Goal: Information Seeking & Learning: Learn about a topic

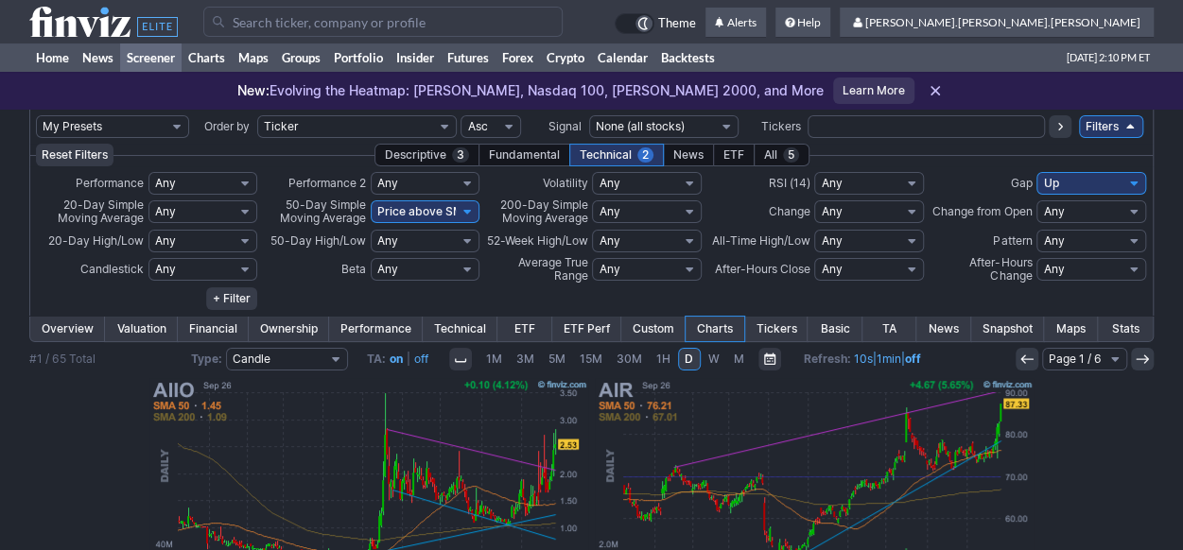
click at [175, 119] on select "My Presets -Save Screen -Edit Screens s: ADR K VOLUME s: Revenue EPS FCF s: int…" at bounding box center [112, 126] width 153 height 23
click at [36, 115] on select "My Presets -Save Screen -Edit Screens s: ADR K VOLUME s: Revenue EPS FCF s: int…" at bounding box center [112, 126] width 153 height 23
select select "My Presets"
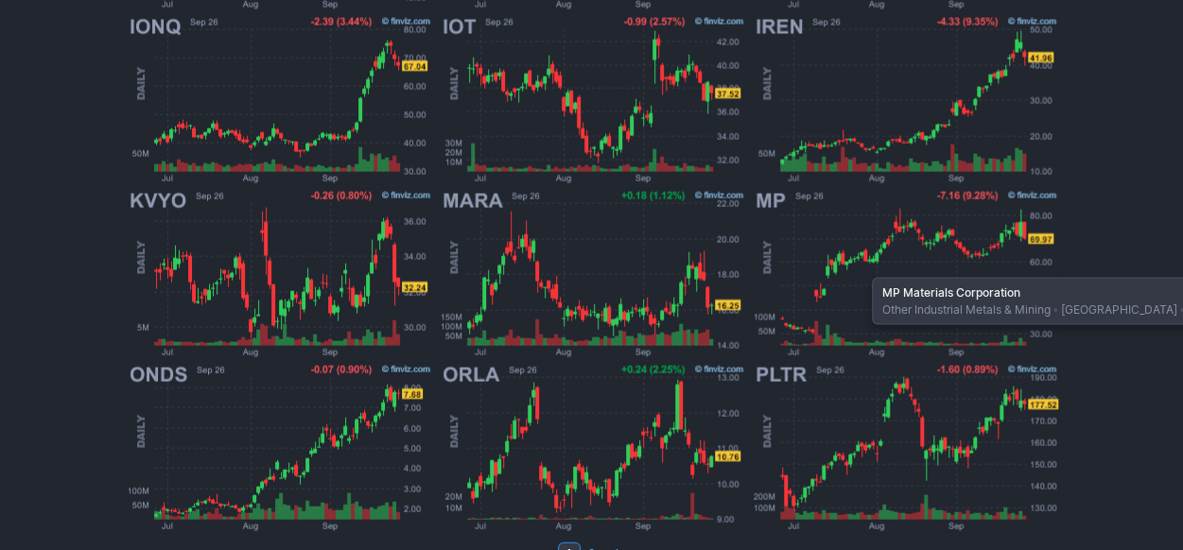
scroll to position [1757, 0]
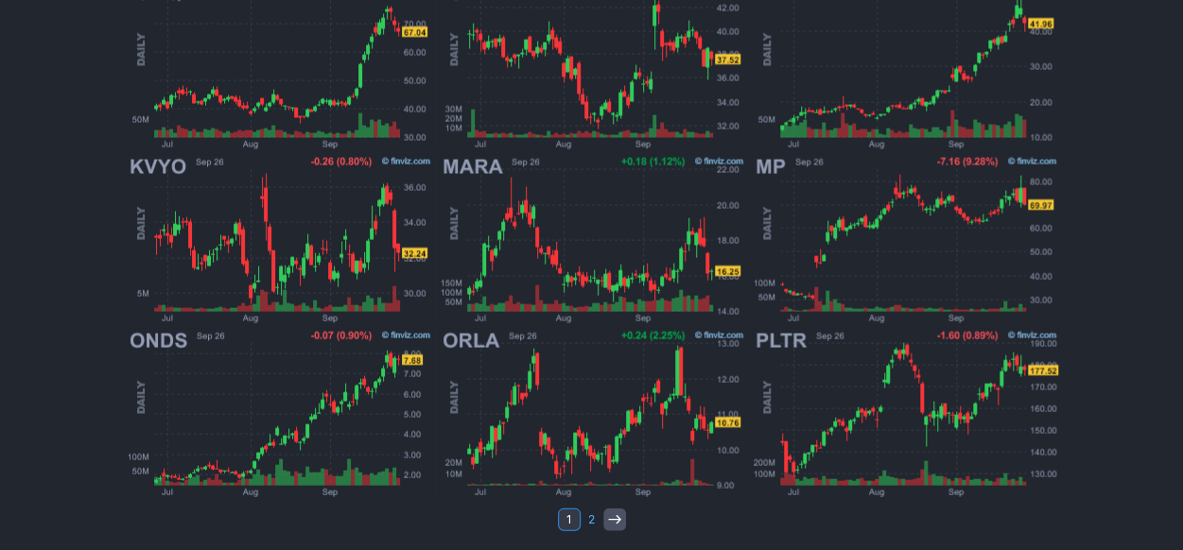
click at [622, 519] on link at bounding box center [614, 519] width 23 height 23
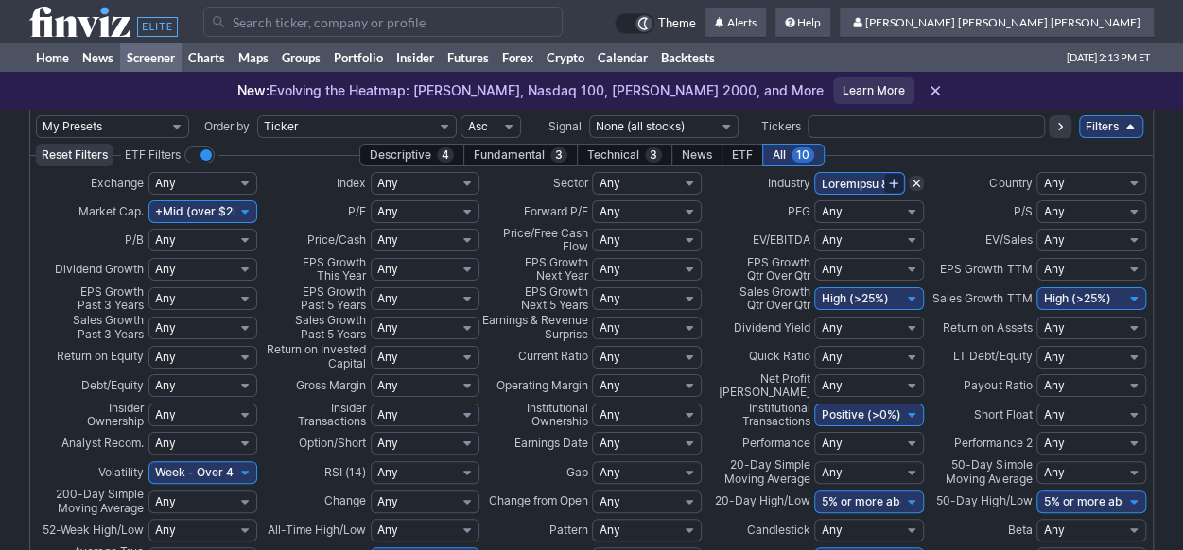
click at [168, 122] on select "My Presets -Save Screen -Edit Screens s: ADR K VOLUME s: Revenue EPS FCF s: int…" at bounding box center [112, 126] width 153 height 23
click at [36, 115] on select "My Presets -Save Screen -Edit Screens s: ADR K VOLUME s: Revenue EPS FCF s: int…" at bounding box center [112, 126] width 153 height 23
select select "My Presets"
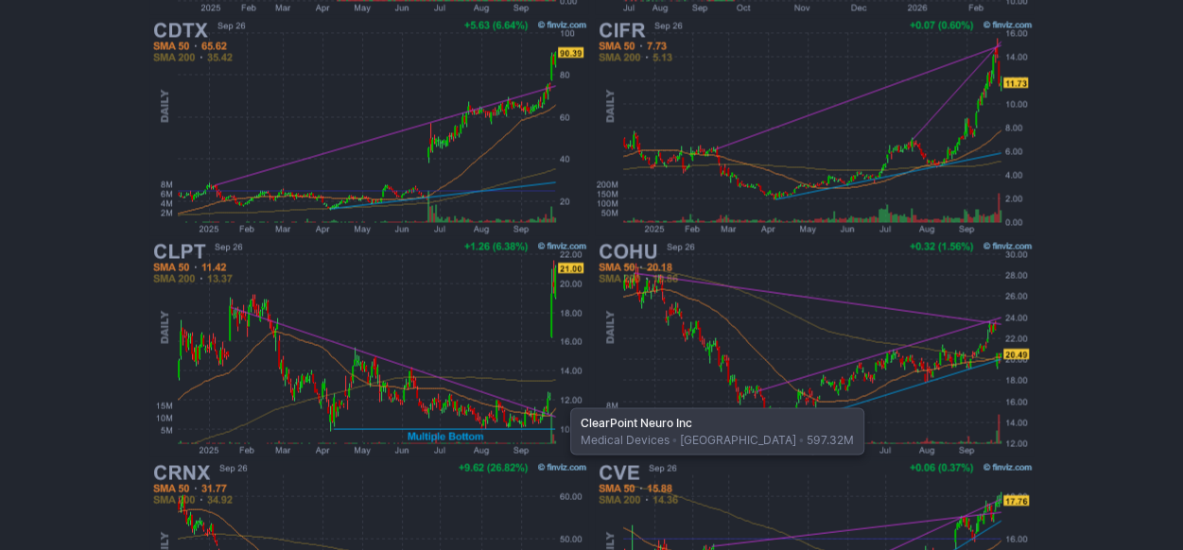
scroll to position [1693, 0]
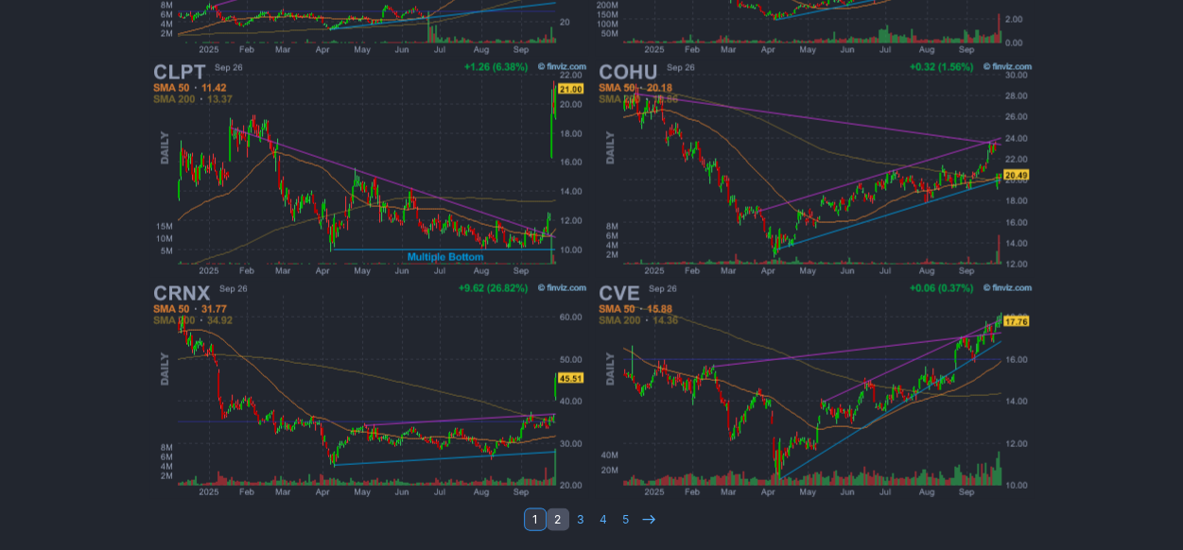
click at [556, 521] on link "2" at bounding box center [558, 519] width 23 height 23
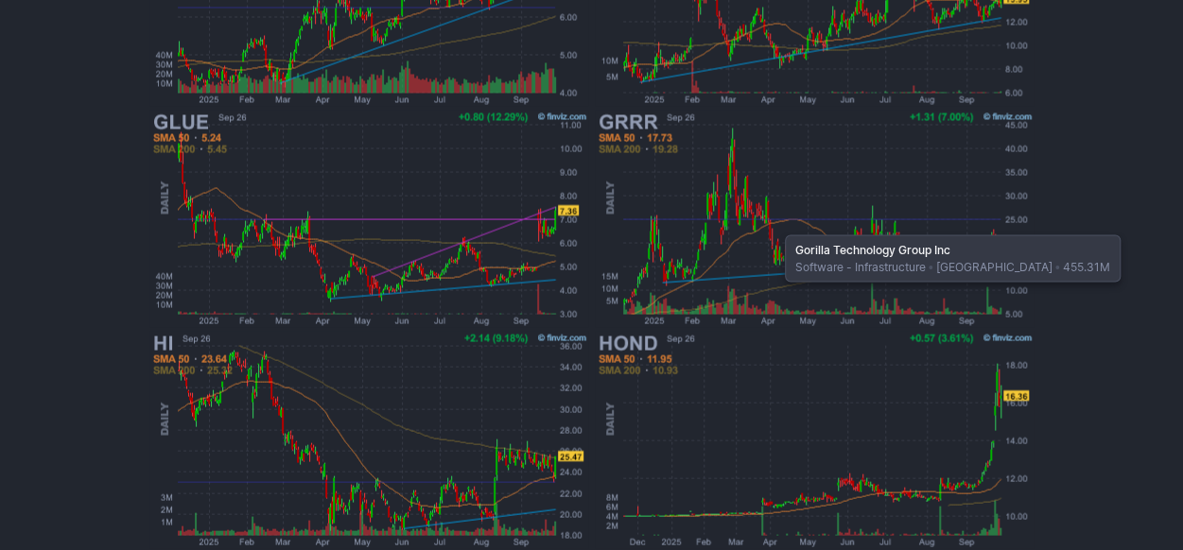
scroll to position [1693, 0]
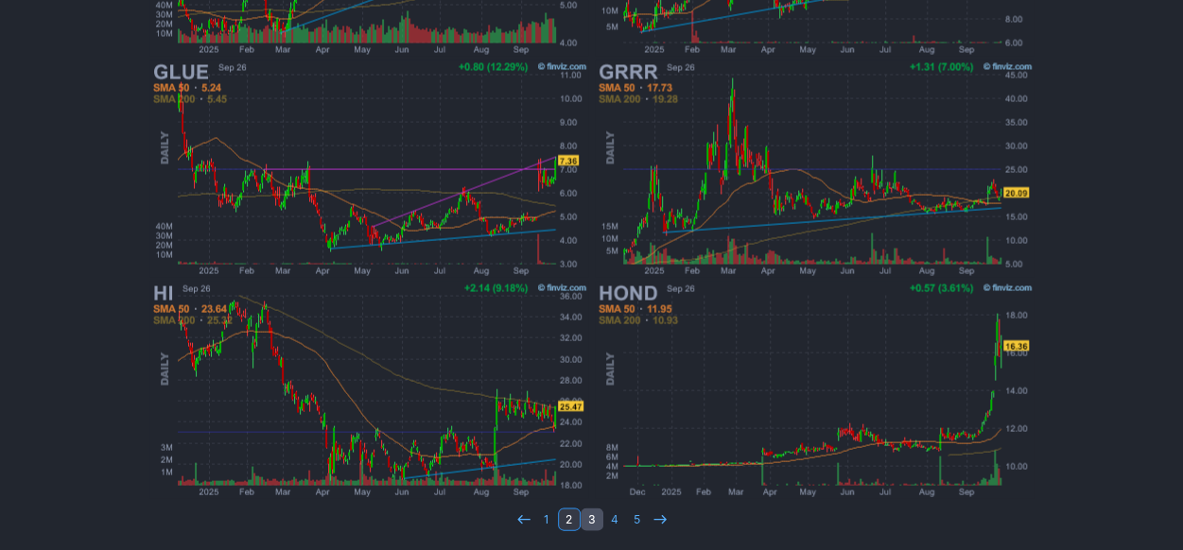
click at [594, 512] on link "3" at bounding box center [592, 519] width 23 height 23
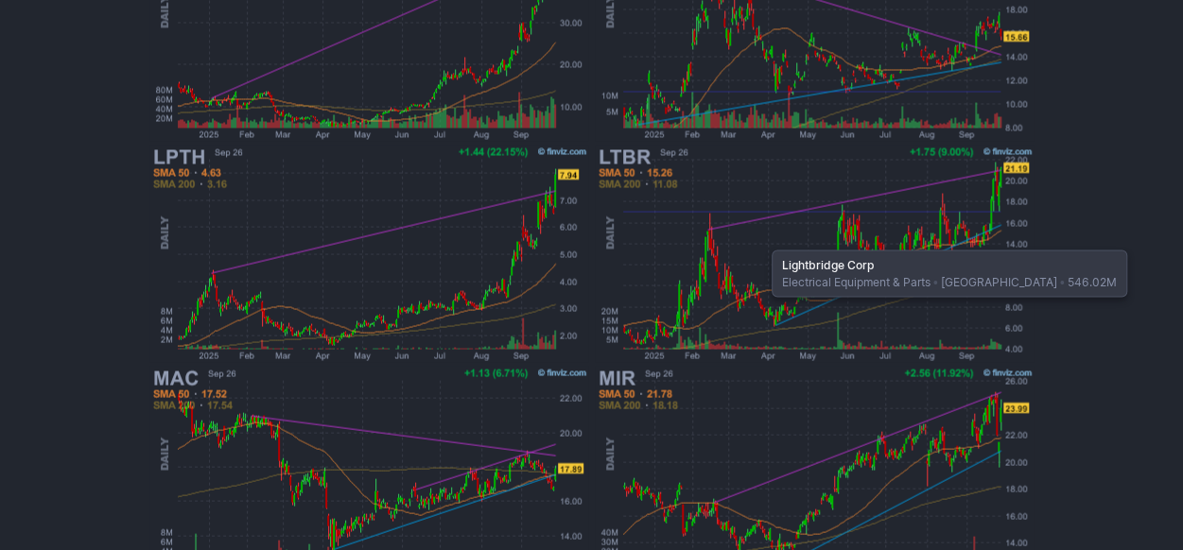
scroll to position [1693, 0]
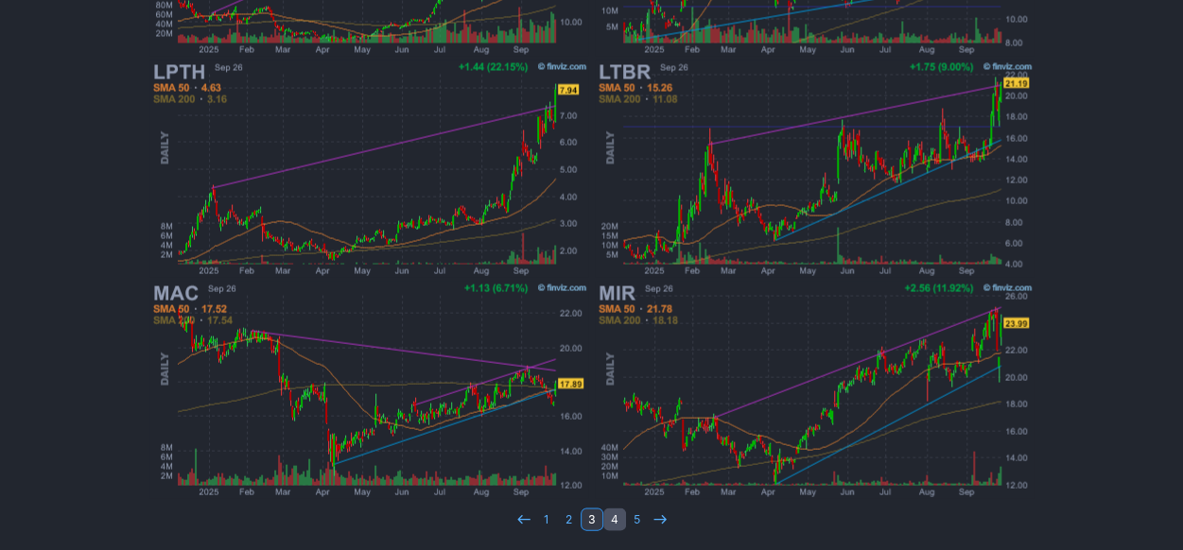
click at [613, 520] on link "4" at bounding box center [614, 519] width 23 height 23
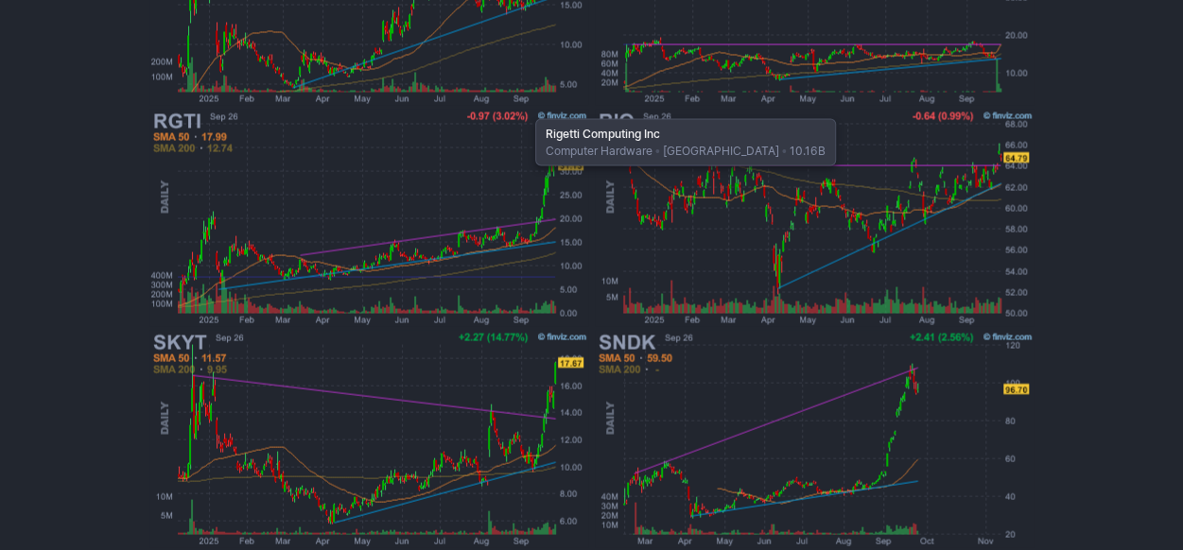
scroll to position [1693, 0]
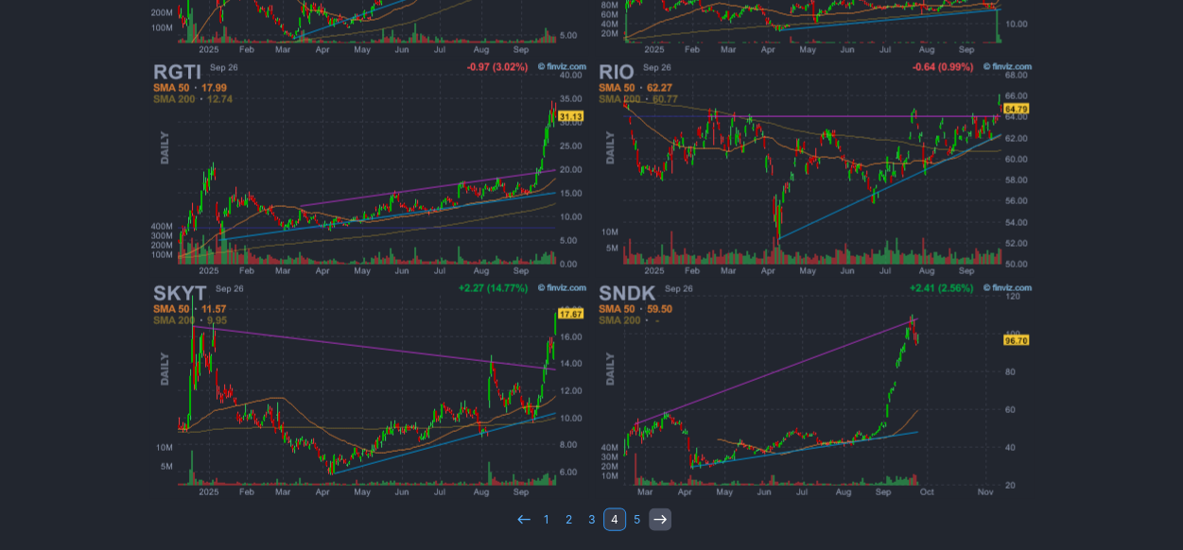
click at [661, 517] on icon at bounding box center [659, 519] width 15 height 15
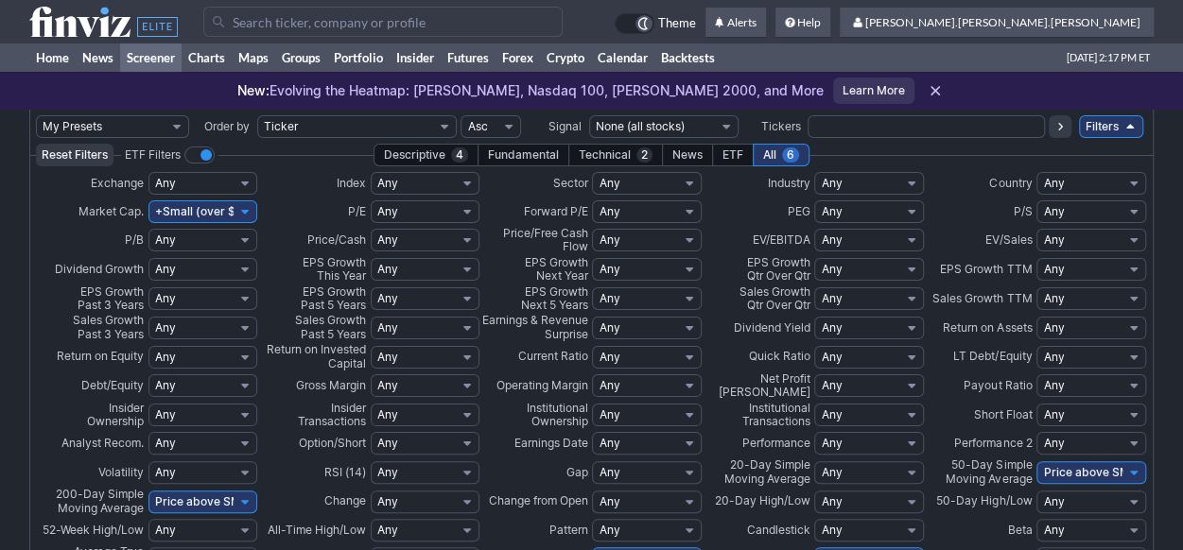
click at [172, 122] on select "My Presets -Save Screen -Edit Screens s: ADR K VOLUME s: Revenue EPS FCF s: int…" at bounding box center [112, 126] width 153 height 23
click at [36, 115] on select "My Presets -Save Screen -Edit Screens s: ADR K VOLUME s: Revenue EPS FCF s: int…" at bounding box center [112, 126] width 153 height 23
select select "My Presets"
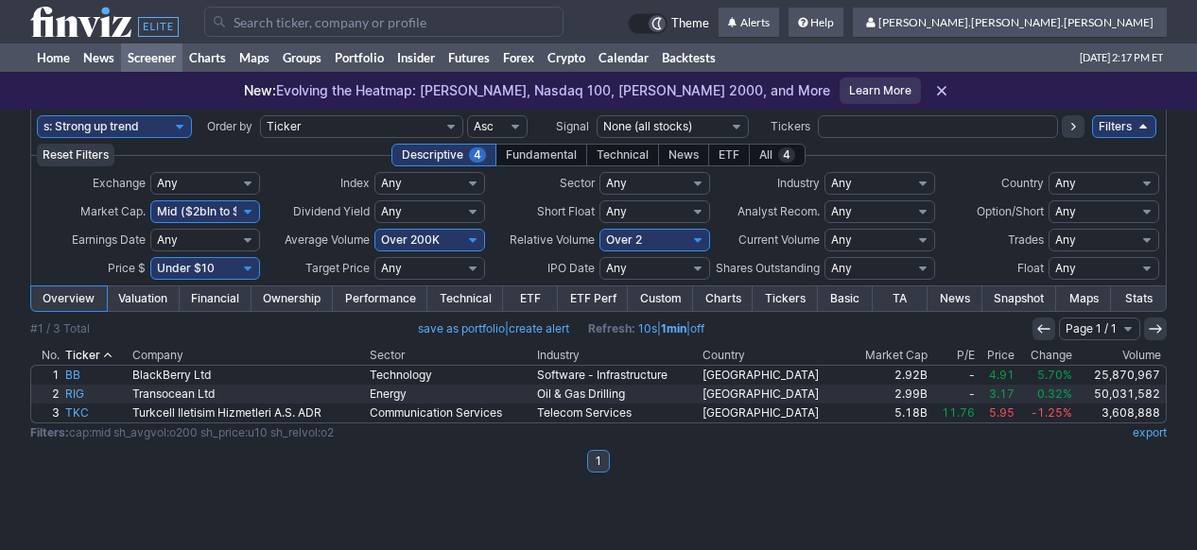
click at [172, 131] on select "My Presets -Save Screen -Edit Screens s: ADR K VOLUME s: Revenue EPS FCF s: int…" at bounding box center [114, 126] width 155 height 23
click at [37, 115] on select "My Presets -Save Screen -Edit Screens s: ADR K VOLUME s: Revenue EPS FCF s: int…" at bounding box center [114, 126] width 155 height 23
select select "My Presets"
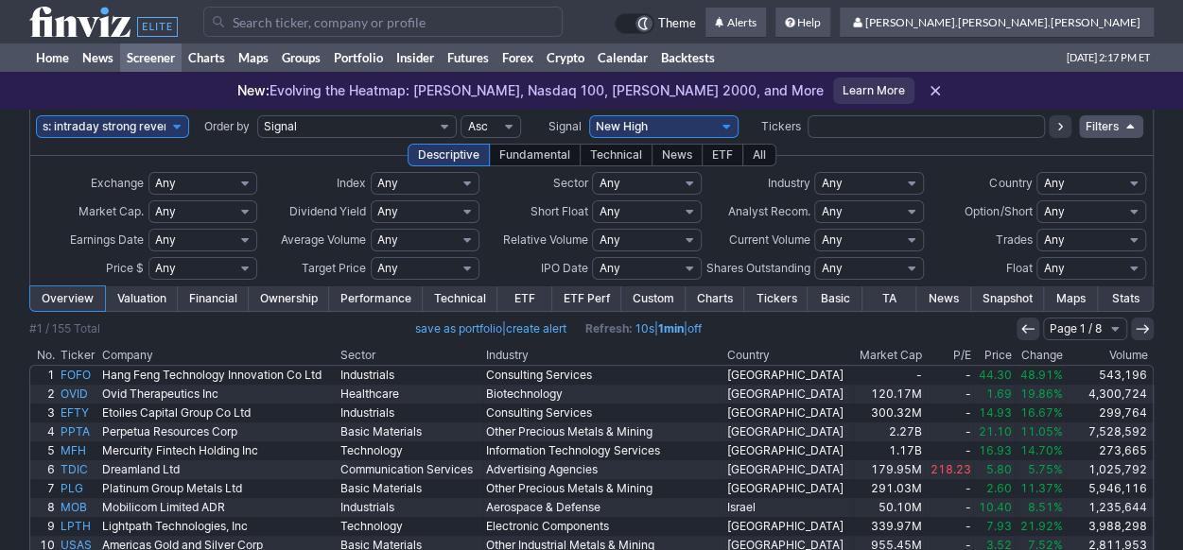
click at [704, 302] on link "Charts" at bounding box center [715, 299] width 59 height 25
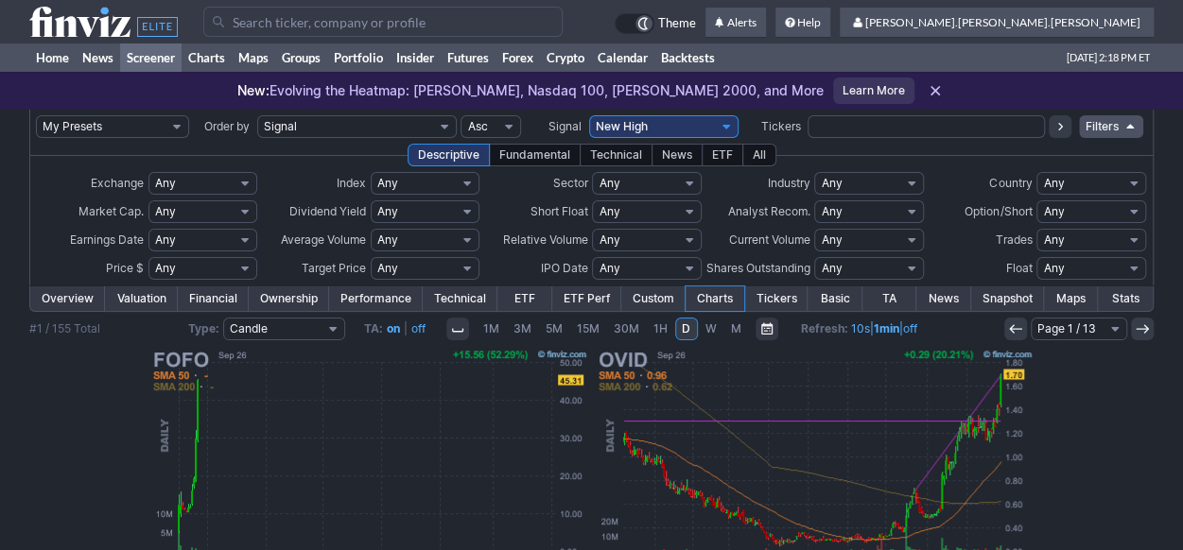
click at [155, 126] on select "My Presets -Save Screen -Edit Screens s: ADR K VOLUME s: Revenue EPS FCF s: int…" at bounding box center [112, 126] width 153 height 23
click at [36, 115] on select "My Presets -Save Screen -Edit Screens s: ADR K VOLUME s: Revenue EPS FCF s: int…" at bounding box center [112, 126] width 153 height 23
select select "My Presets"
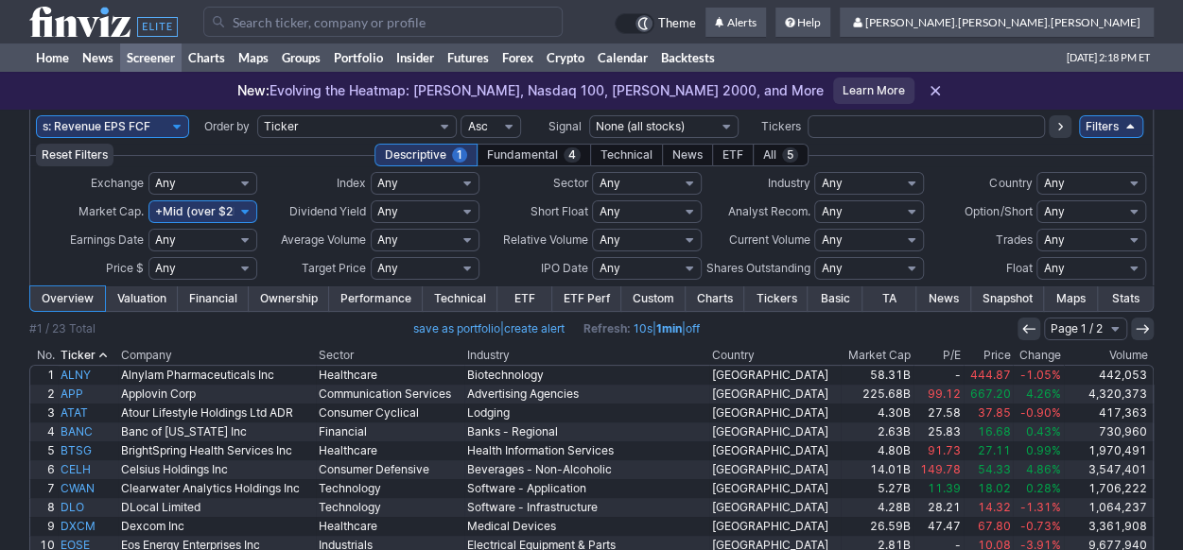
click at [717, 296] on link "Charts" at bounding box center [715, 299] width 59 height 25
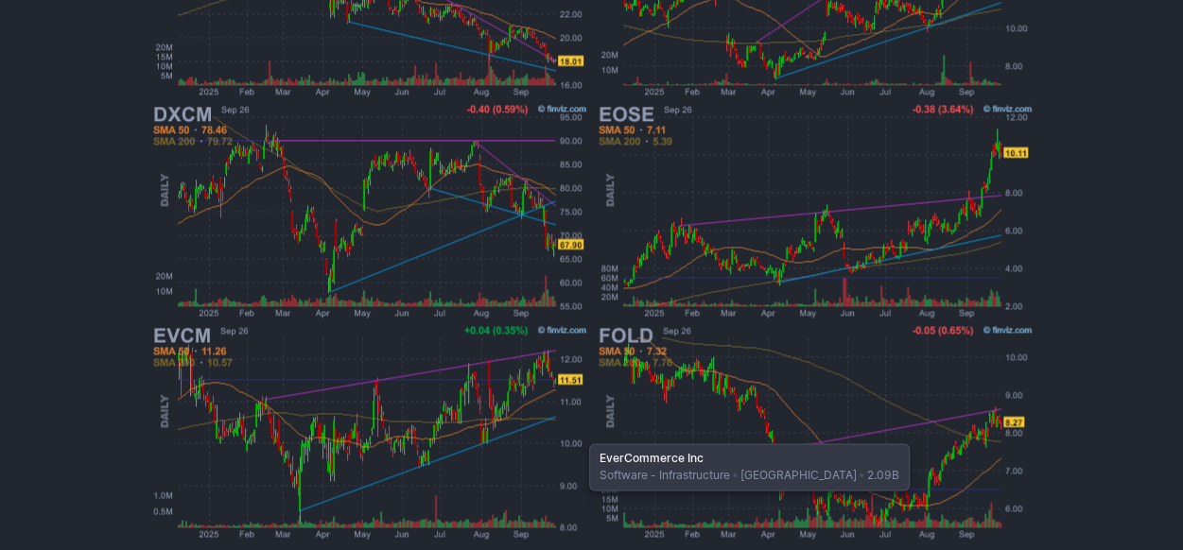
scroll to position [1174, 0]
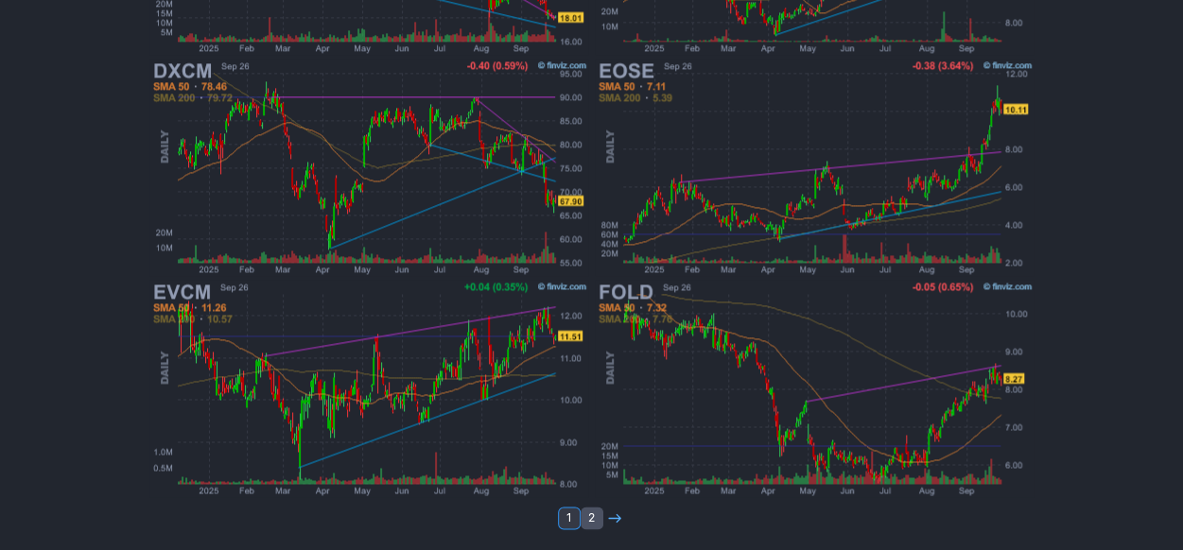
click at [590, 520] on link "2" at bounding box center [592, 518] width 23 height 23
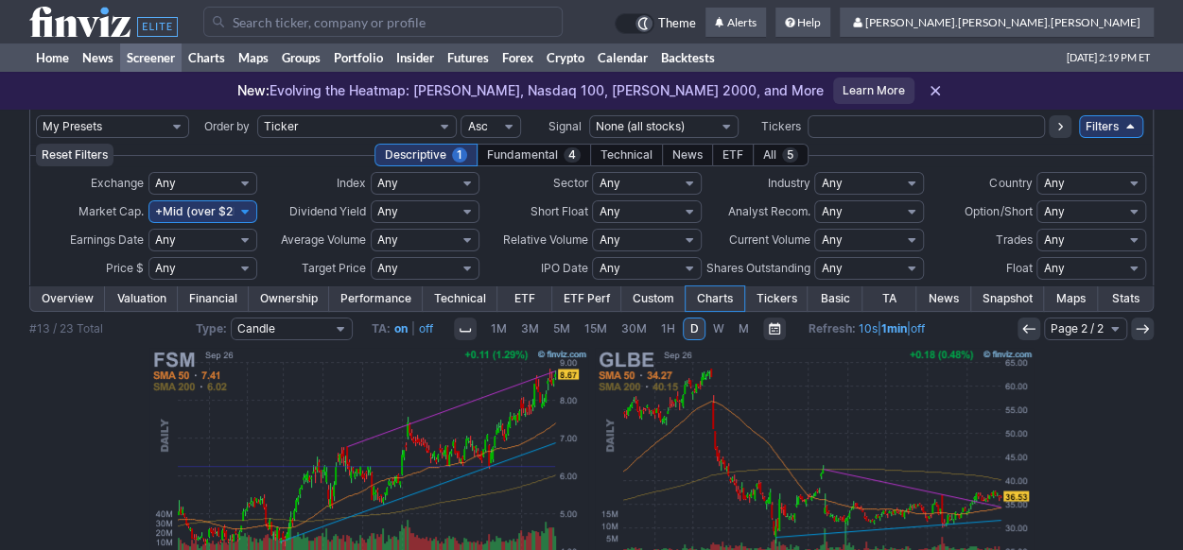
click at [156, 128] on select "My Presets -Save Screen -Edit Screens s: ADR K VOLUME s: Revenue EPS FCF s: int…" at bounding box center [112, 126] width 153 height 23
click at [36, 115] on select "My Presets -Save Screen -Edit Screens s: ADR K VOLUME s: Revenue EPS FCF s: int…" at bounding box center [112, 126] width 153 height 23
select select "My Presets"
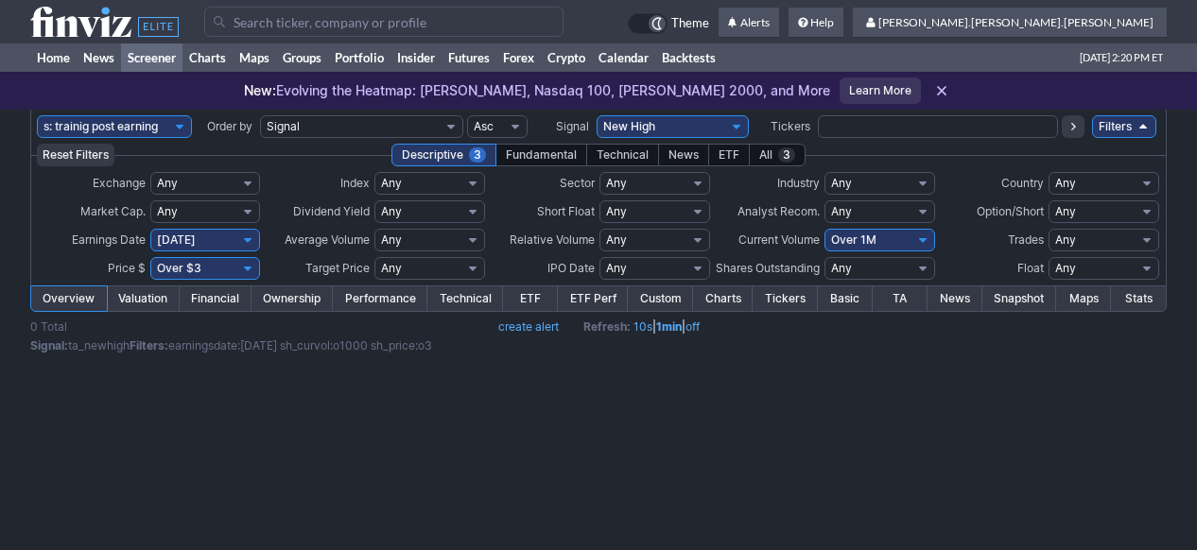
click at [161, 131] on select "My Presets -Save Screen -Edit Screens s: ADR K VOLUME s: Revenue EPS FCF s: int…" at bounding box center [114, 126] width 155 height 23
click at [37, 115] on select "My Presets -Save Screen -Edit Screens s: ADR K VOLUME s: Revenue EPS FCF s: int…" at bounding box center [114, 126] width 155 height 23
select select "My Presets"
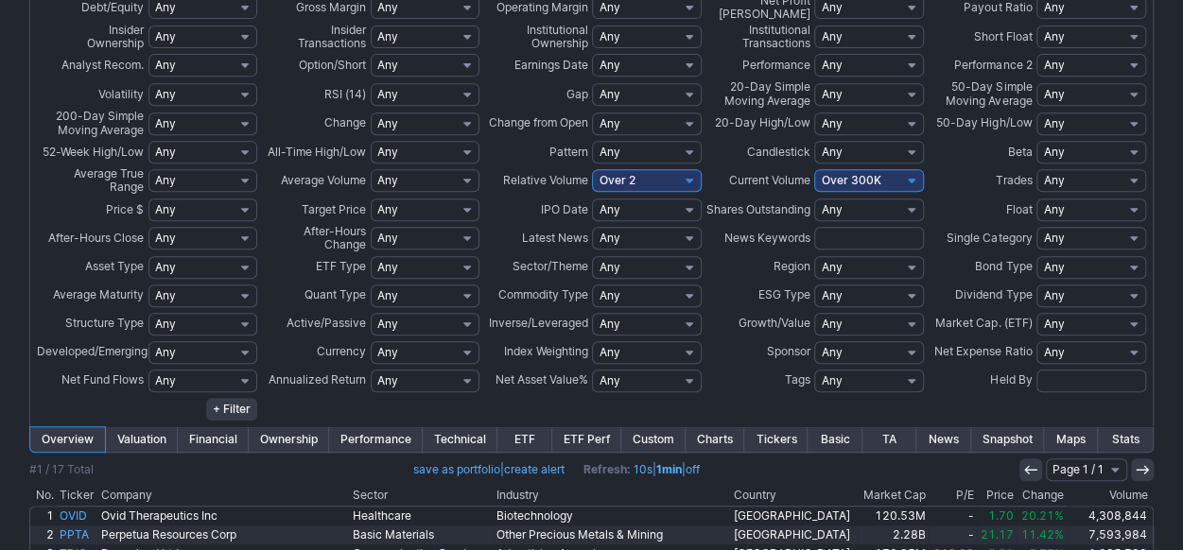
scroll to position [662, 0]
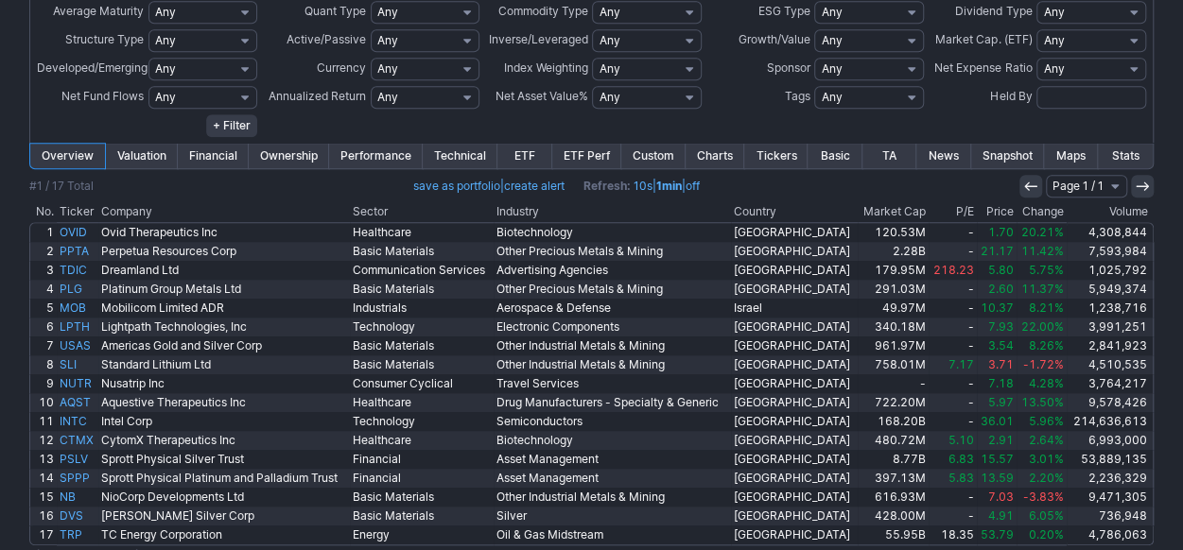
click at [706, 157] on link "Charts" at bounding box center [715, 156] width 59 height 25
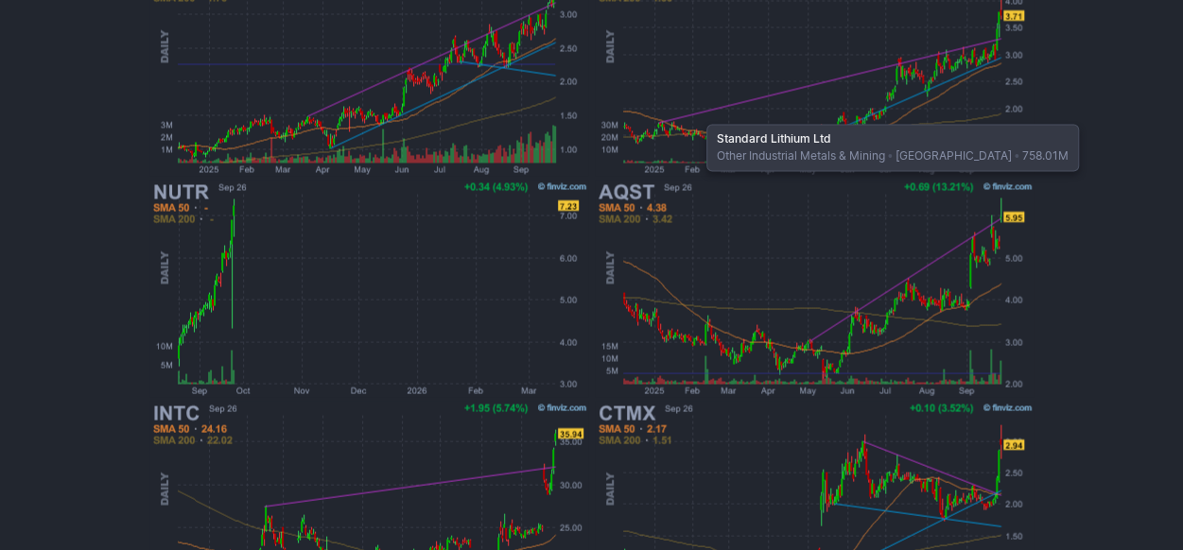
scroll to position [1693, 0]
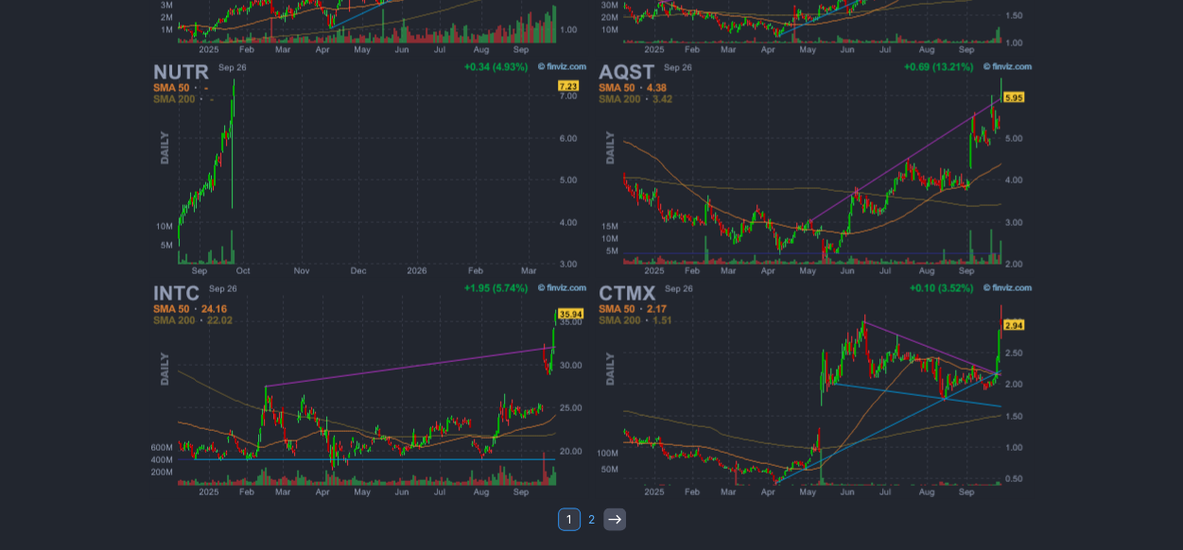
click at [622, 519] on link at bounding box center [614, 519] width 23 height 23
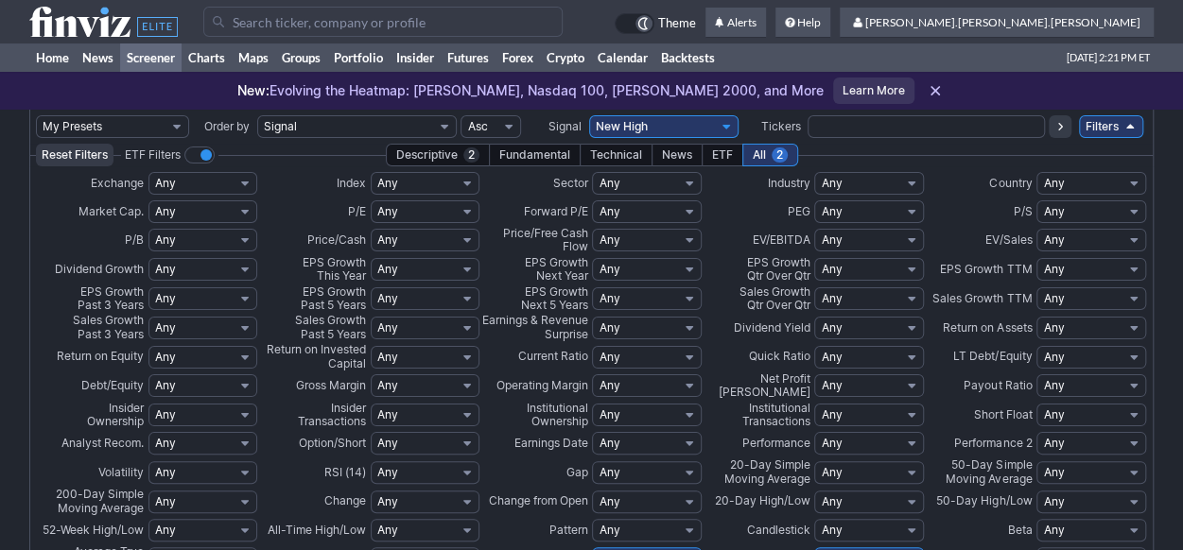
click at [172, 126] on select "My Presets -Save Screen -Edit Screens s: ADR K VOLUME s: Revenue EPS FCF s: int…" at bounding box center [112, 126] width 153 height 23
click at [36, 115] on select "My Presets -Save Screen -Edit Screens s: ADR K VOLUME s: Revenue EPS FCF s: int…" at bounding box center [112, 126] width 153 height 23
select select "My Presets"
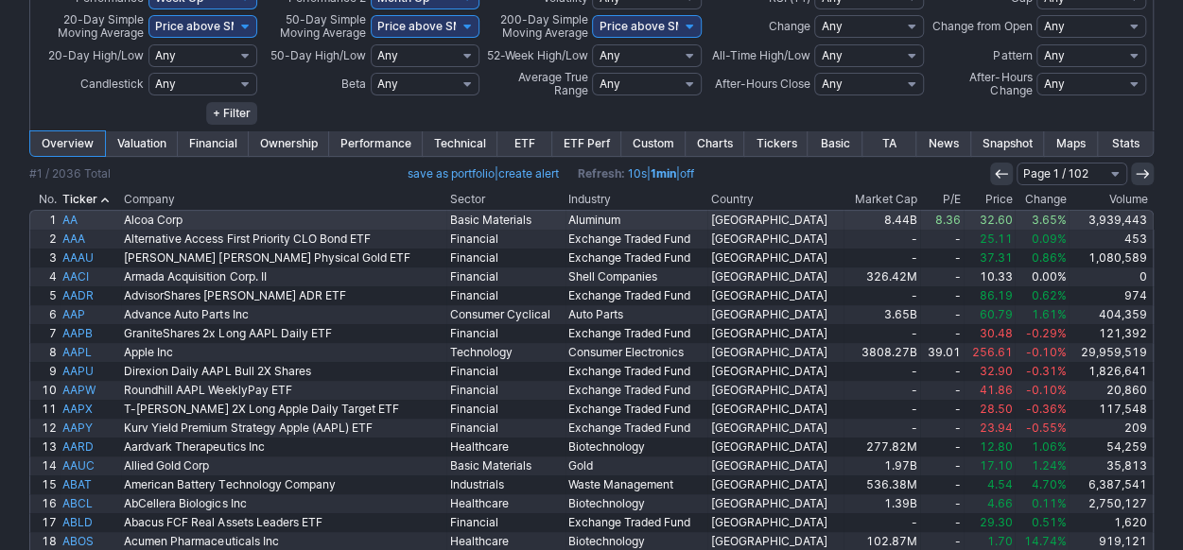
scroll to position [95, 0]
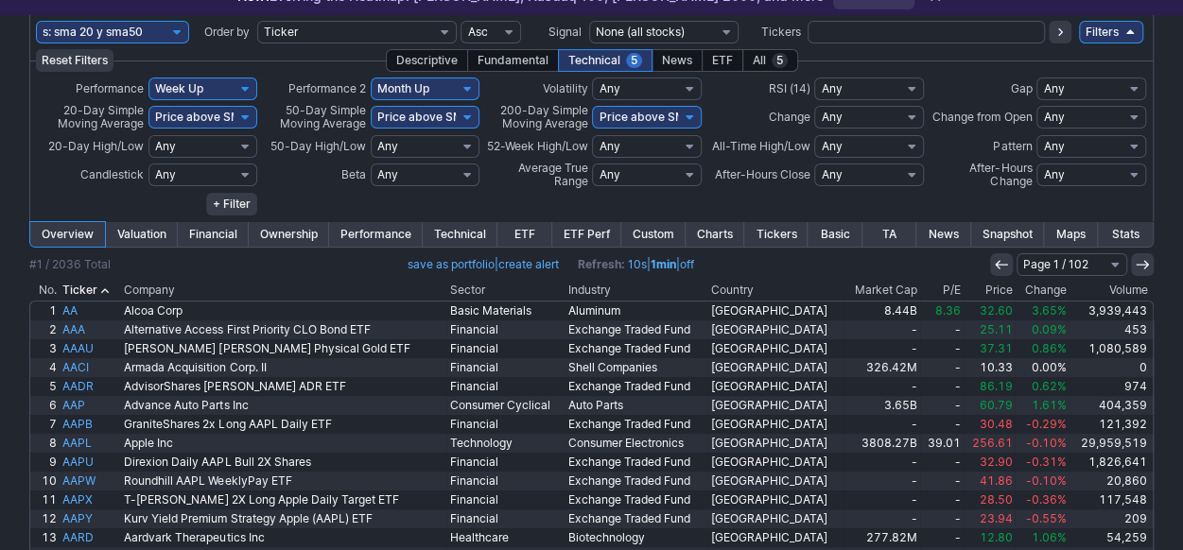
click at [713, 235] on link "Charts" at bounding box center [715, 234] width 59 height 25
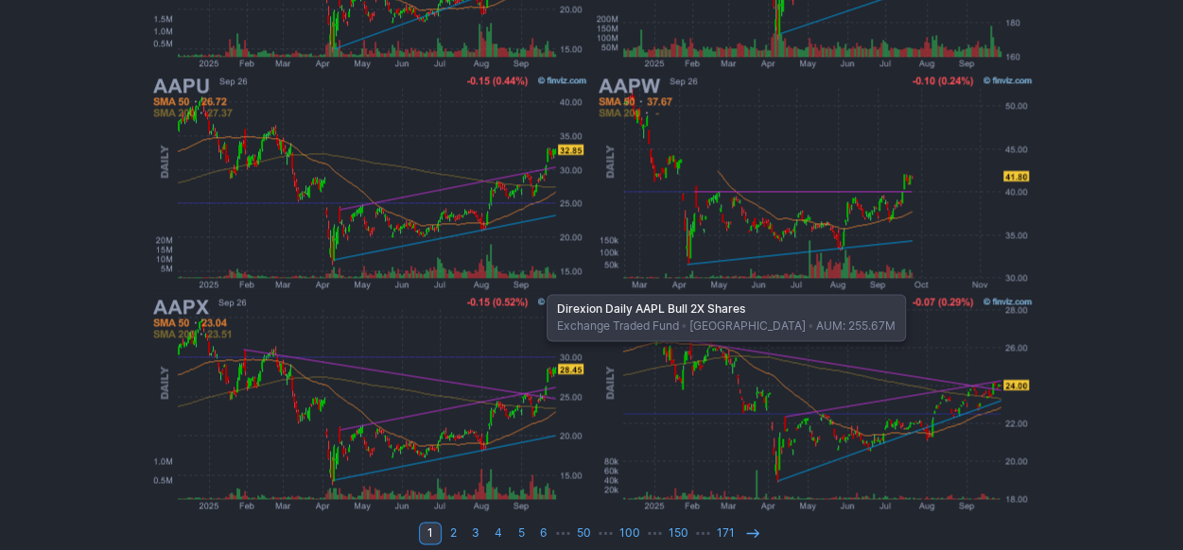
scroll to position [1204, 0]
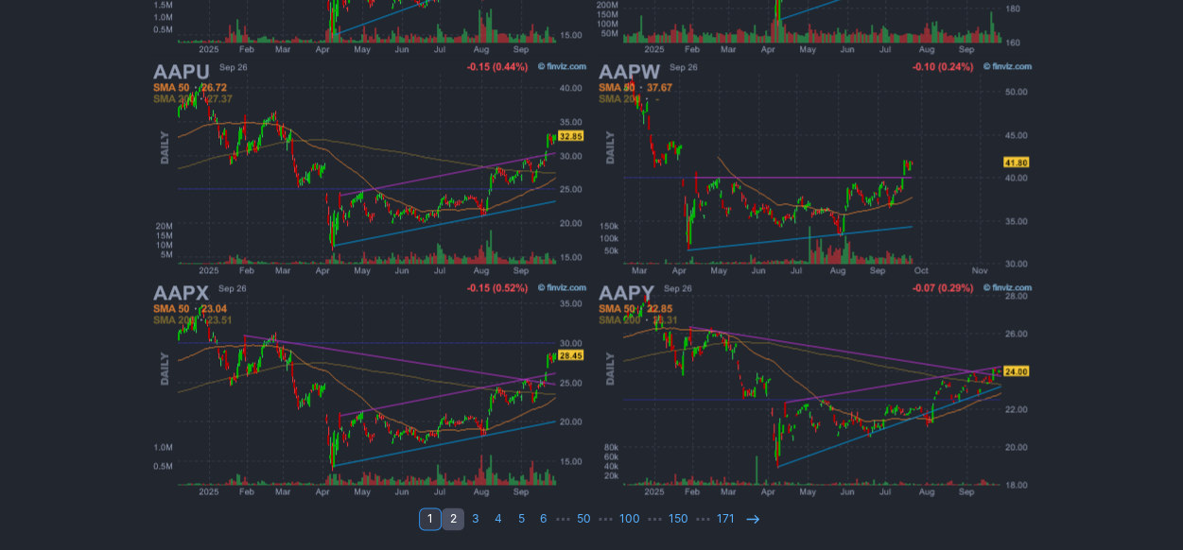
click at [460, 513] on link "2" at bounding box center [453, 519] width 23 height 23
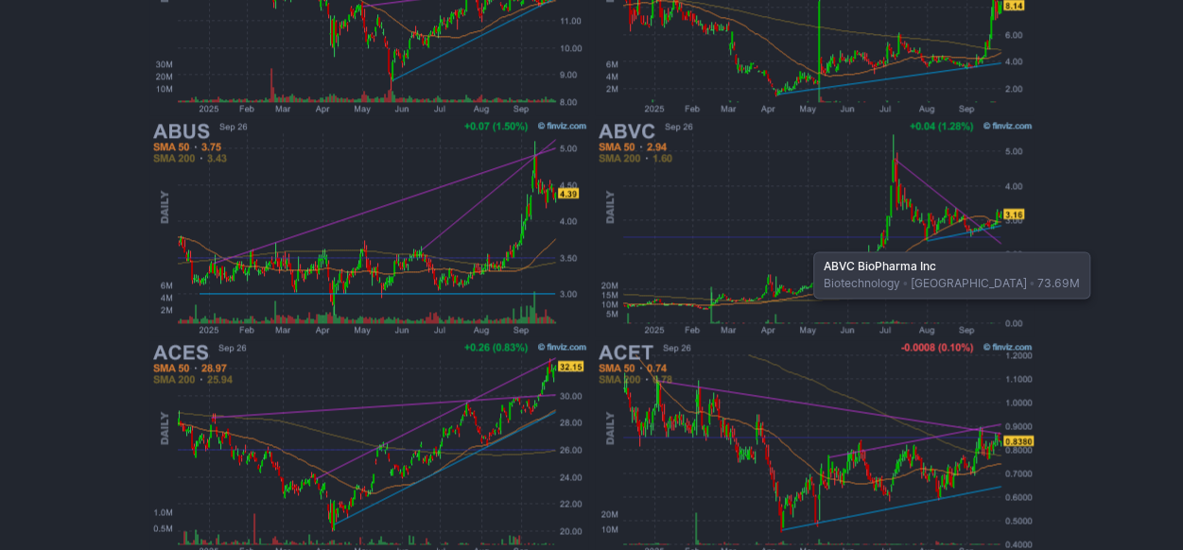
scroll to position [1204, 0]
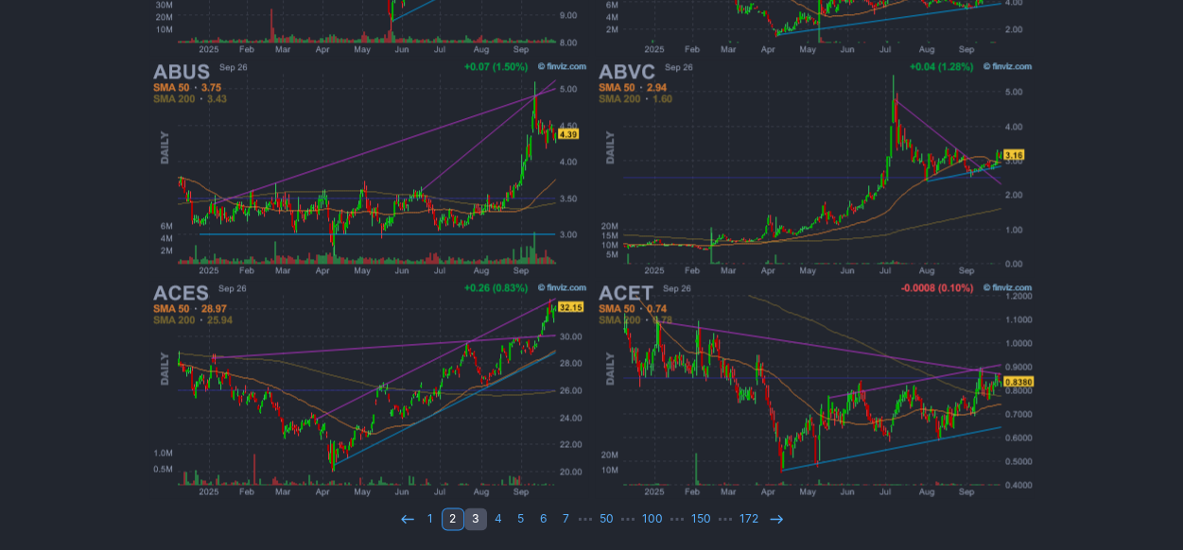
click at [483, 519] on link "3" at bounding box center [475, 519] width 23 height 23
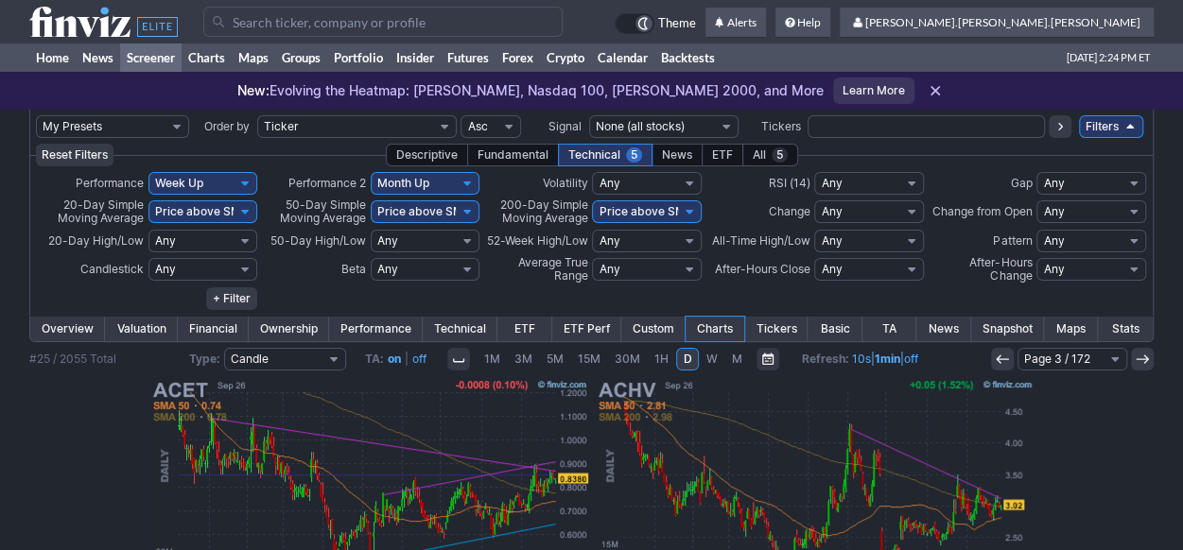
click at [89, 324] on link "Overview" at bounding box center [67, 329] width 75 height 25
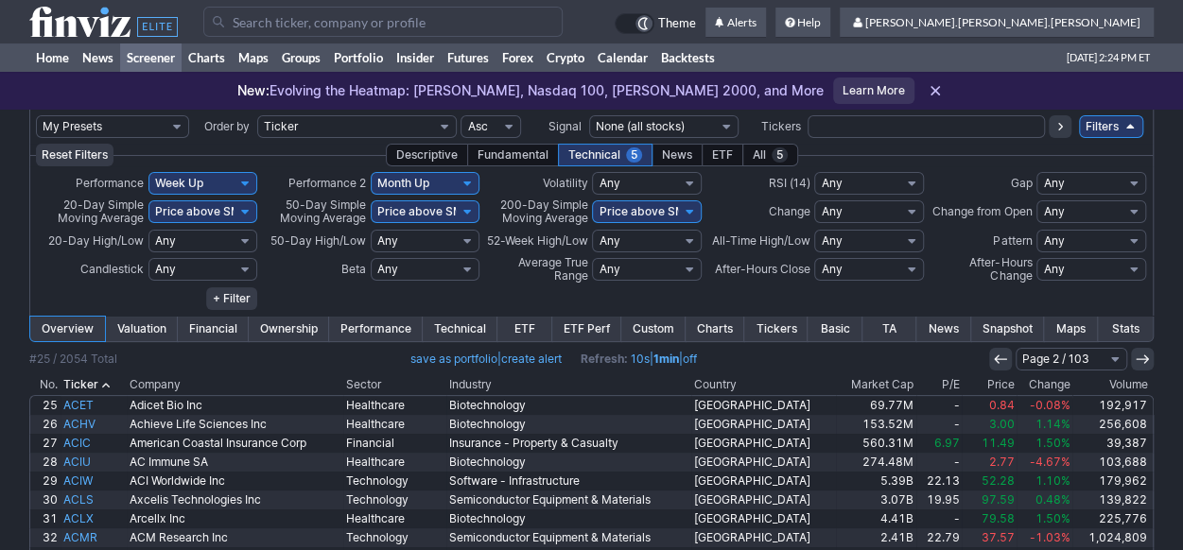
click at [1046, 387] on th "Change" at bounding box center [1045, 385] width 56 height 19
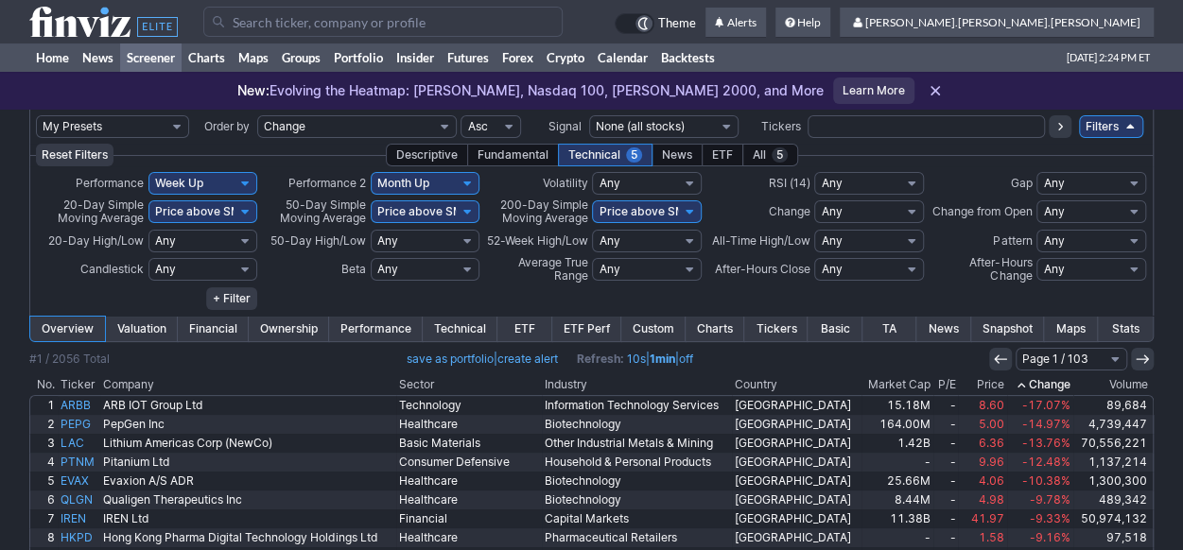
click at [1046, 387] on th "Change" at bounding box center [1040, 385] width 66 height 19
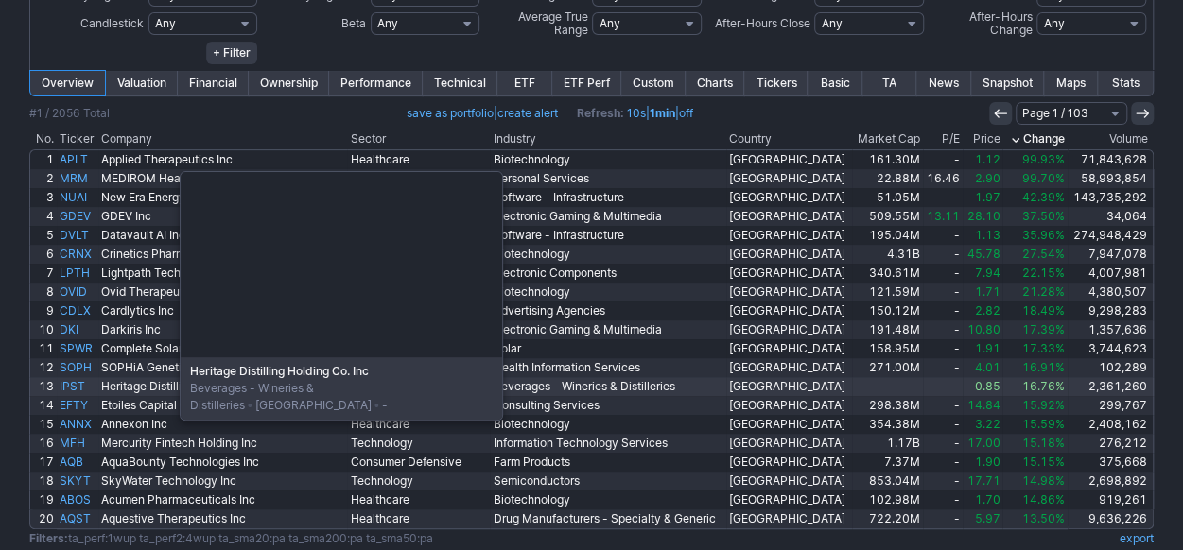
scroll to position [293, 0]
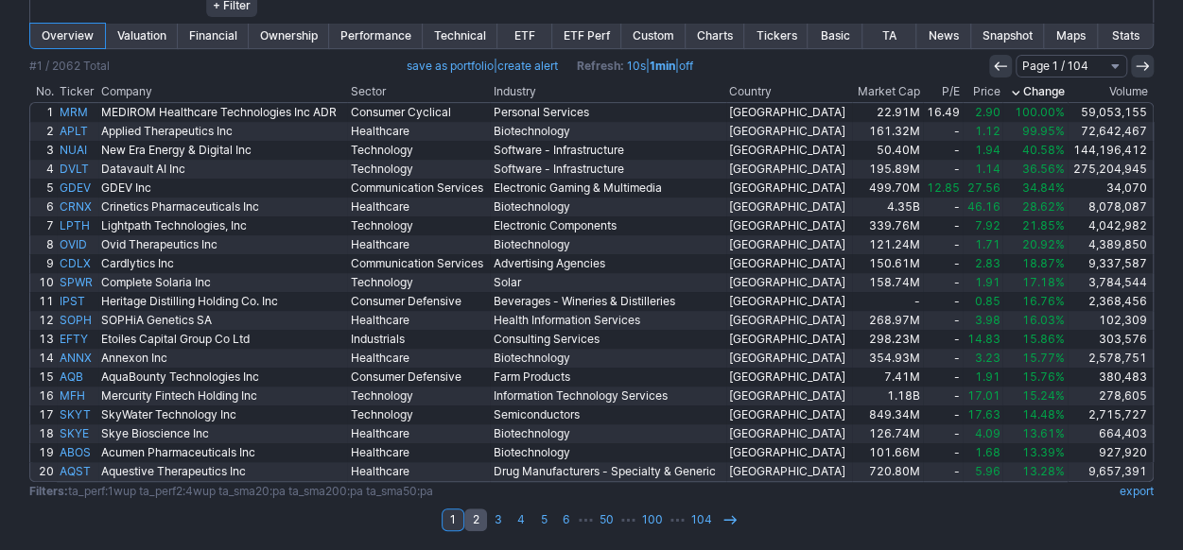
click at [469, 512] on link "2" at bounding box center [475, 520] width 23 height 23
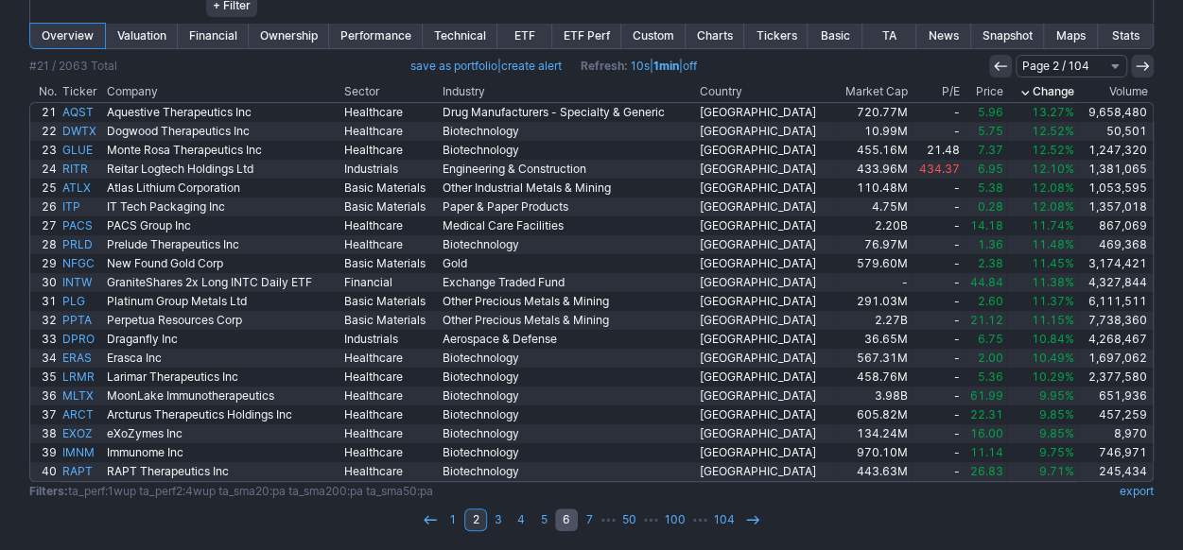
scroll to position [293, 0]
click at [509, 514] on link "3" at bounding box center [498, 520] width 23 height 23
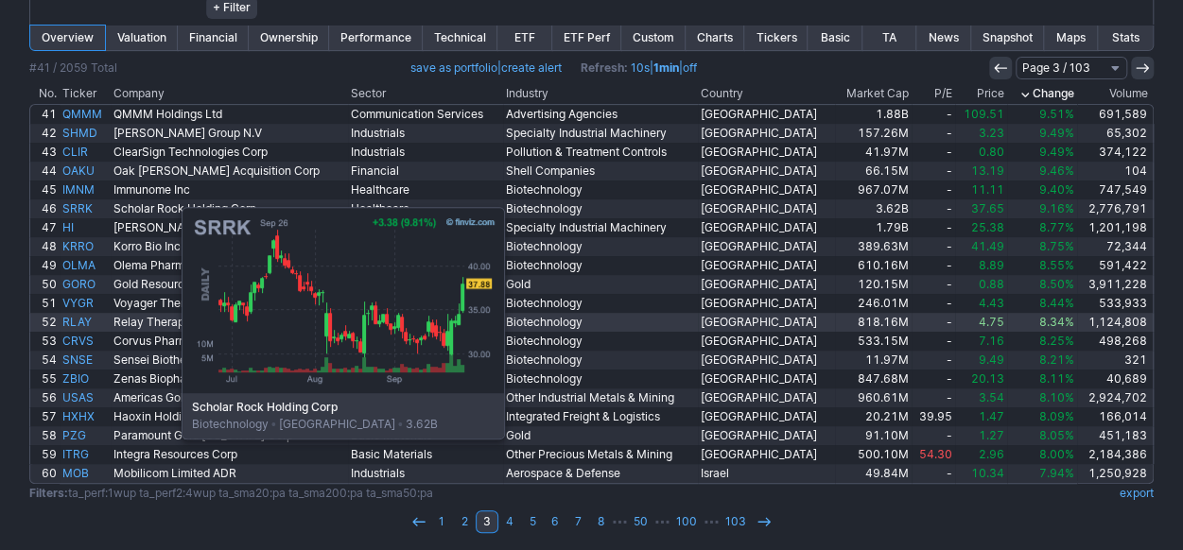
scroll to position [293, 0]
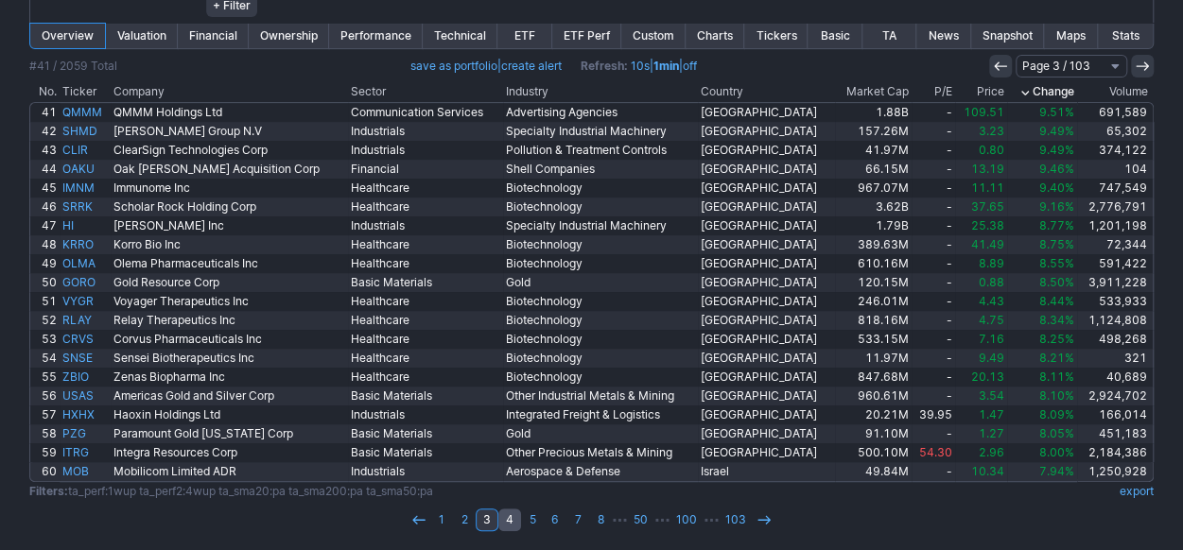
click at [513, 519] on link "4" at bounding box center [509, 520] width 23 height 23
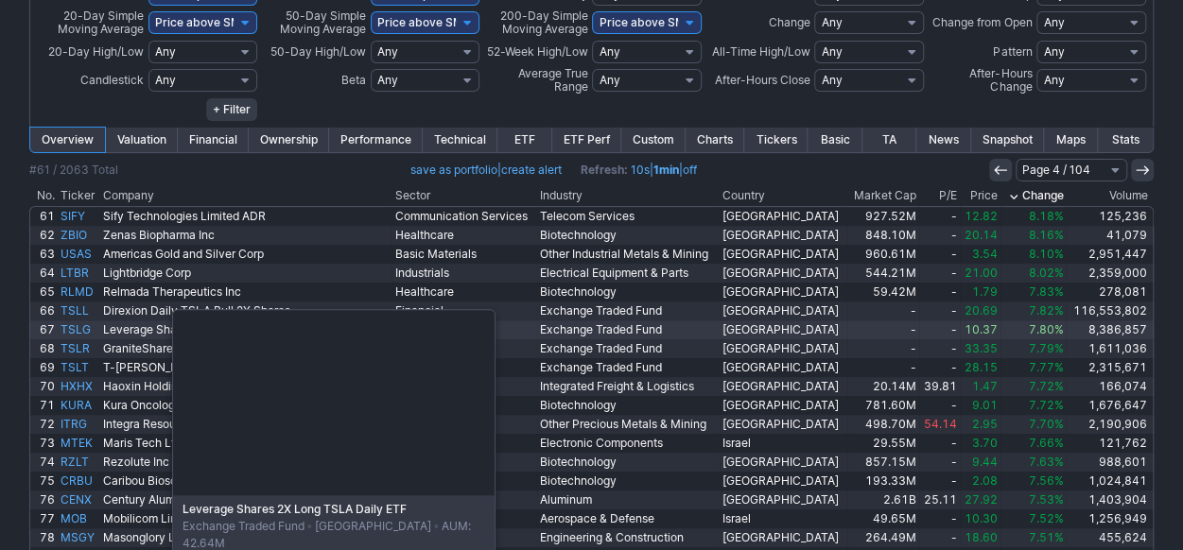
scroll to position [293, 0]
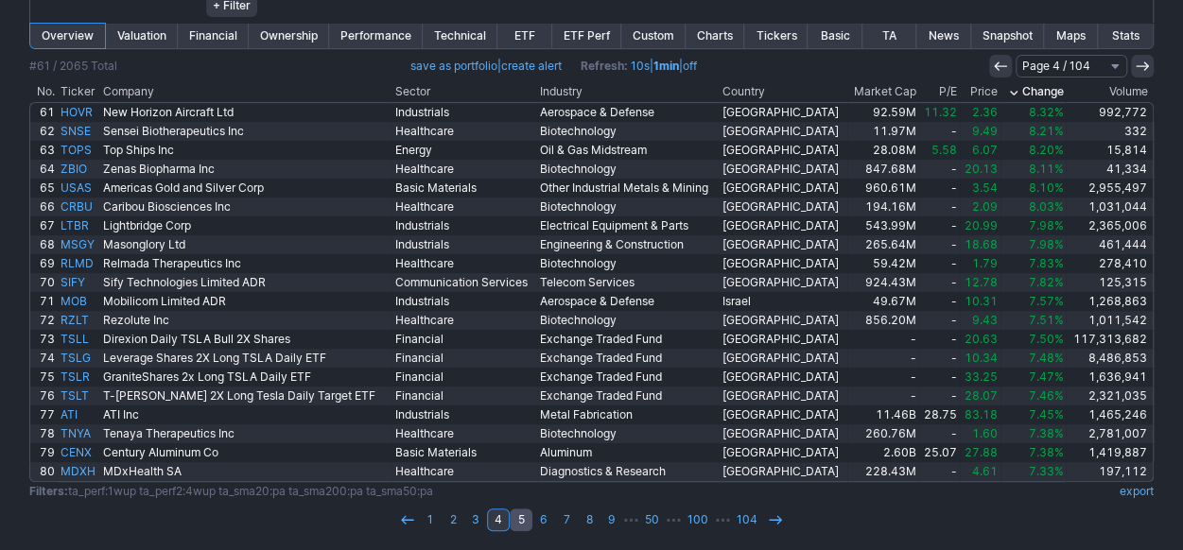
click at [523, 513] on link "5" at bounding box center [521, 520] width 23 height 23
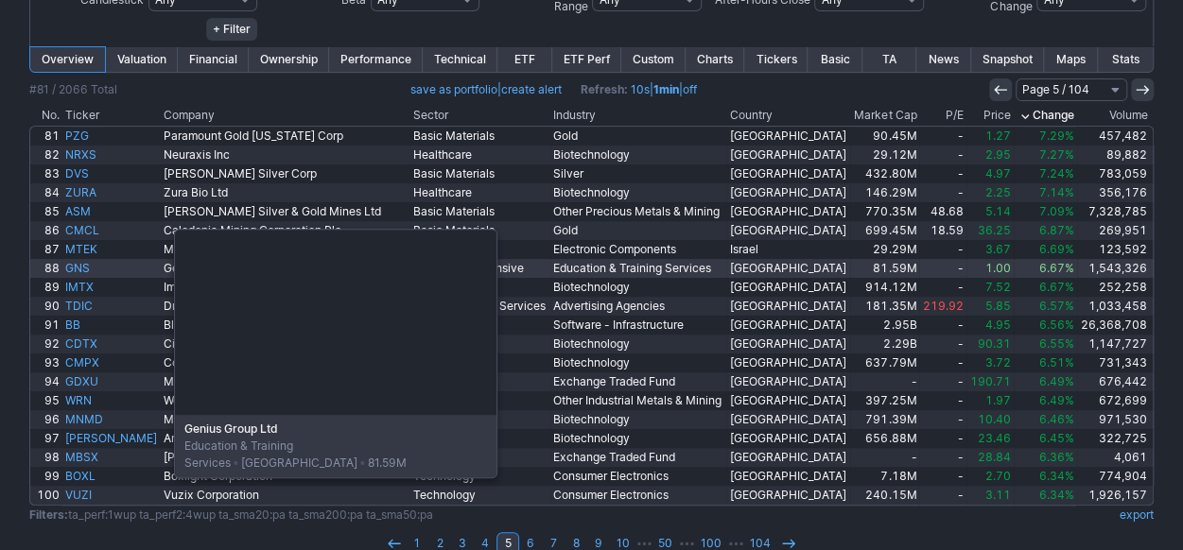
scroll to position [284, 0]
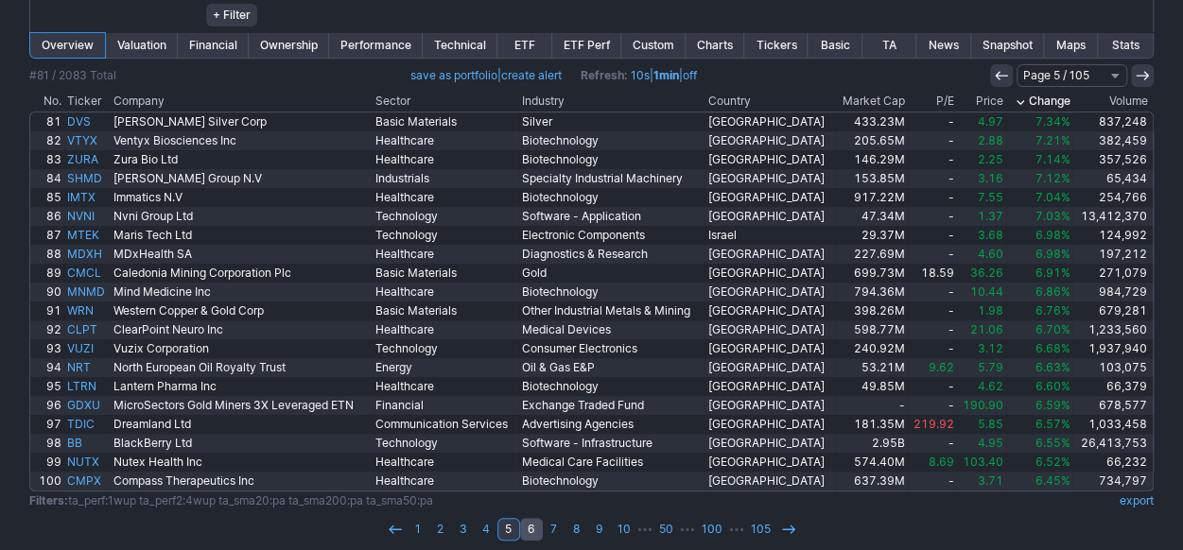
click at [536, 525] on link "6" at bounding box center [531, 529] width 23 height 23
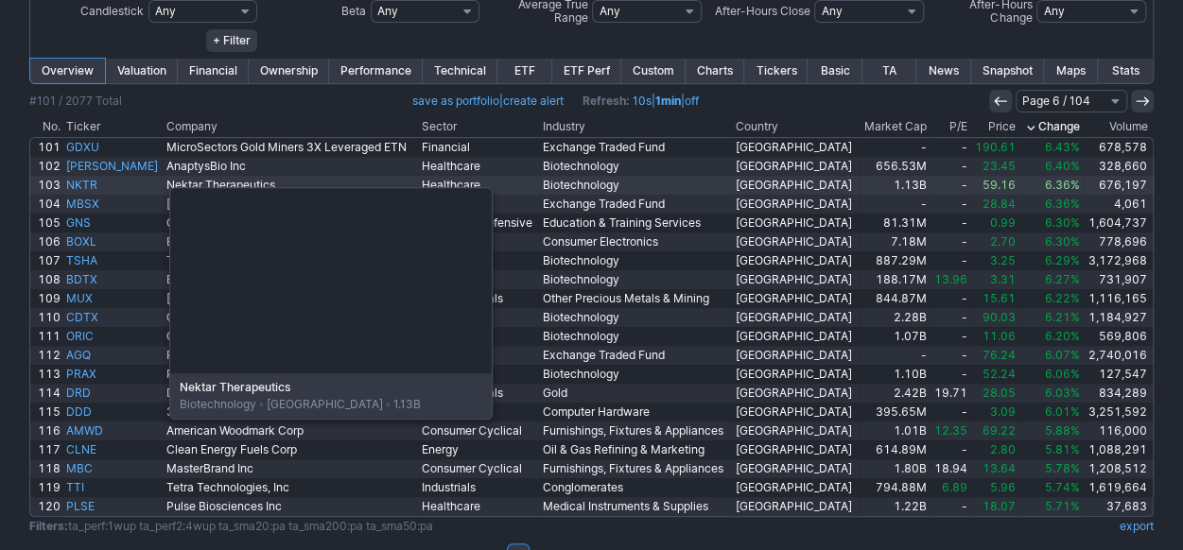
scroll to position [293, 0]
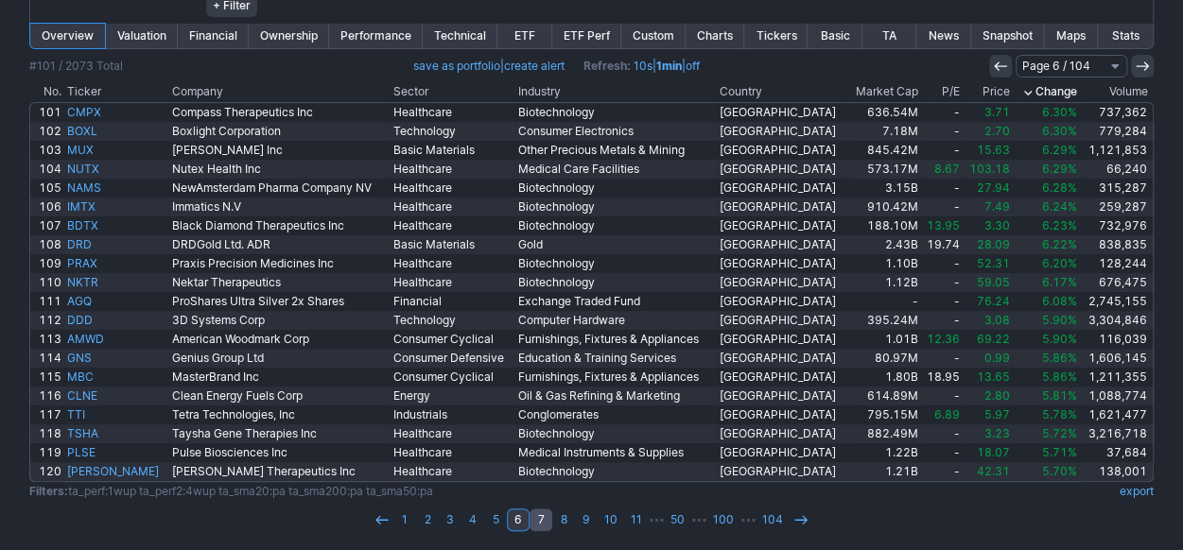
click at [538, 515] on link "7" at bounding box center [541, 520] width 23 height 23
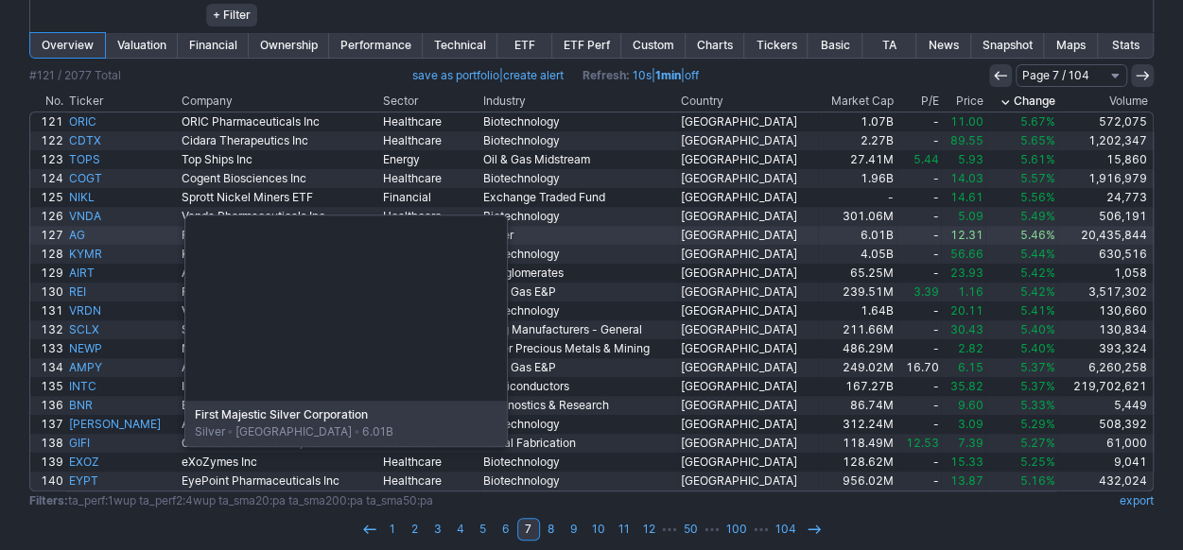
scroll to position [293, 0]
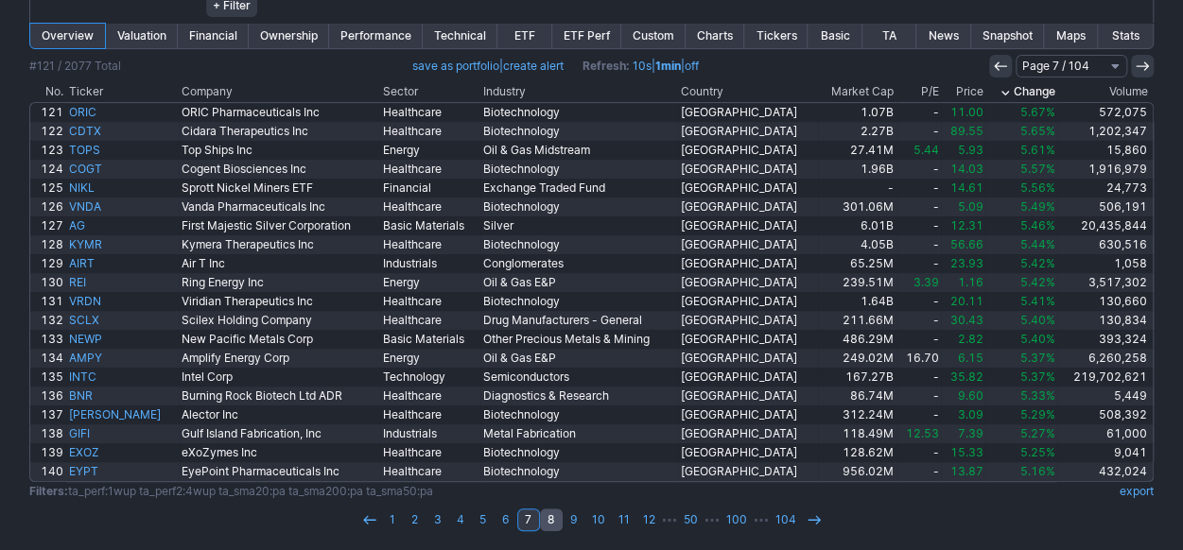
click at [547, 519] on link "8" at bounding box center [551, 520] width 23 height 23
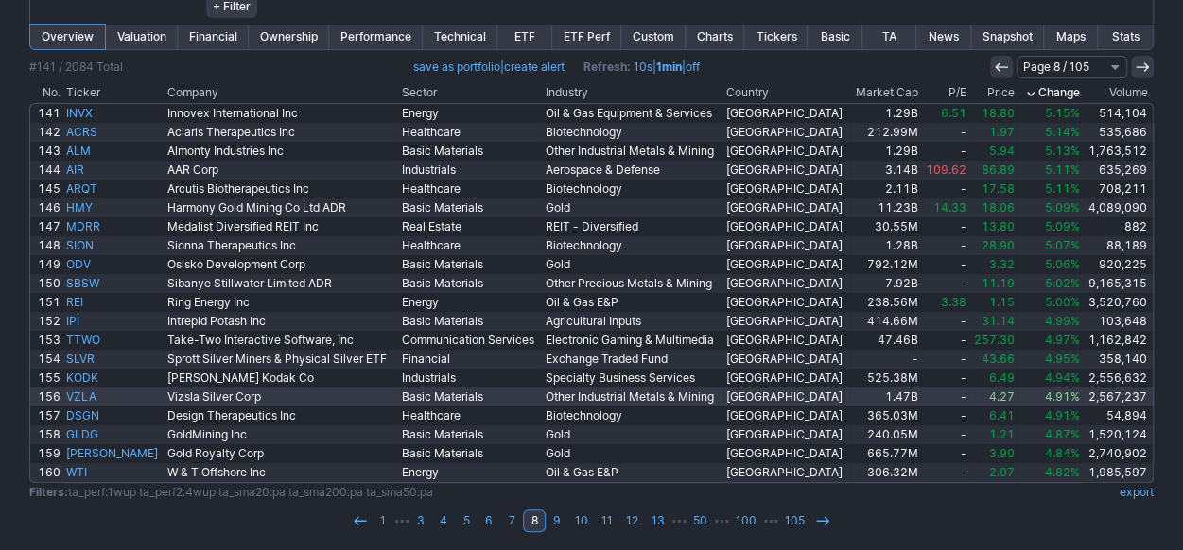
scroll to position [293, 0]
click at [567, 526] on link "9" at bounding box center [557, 520] width 23 height 23
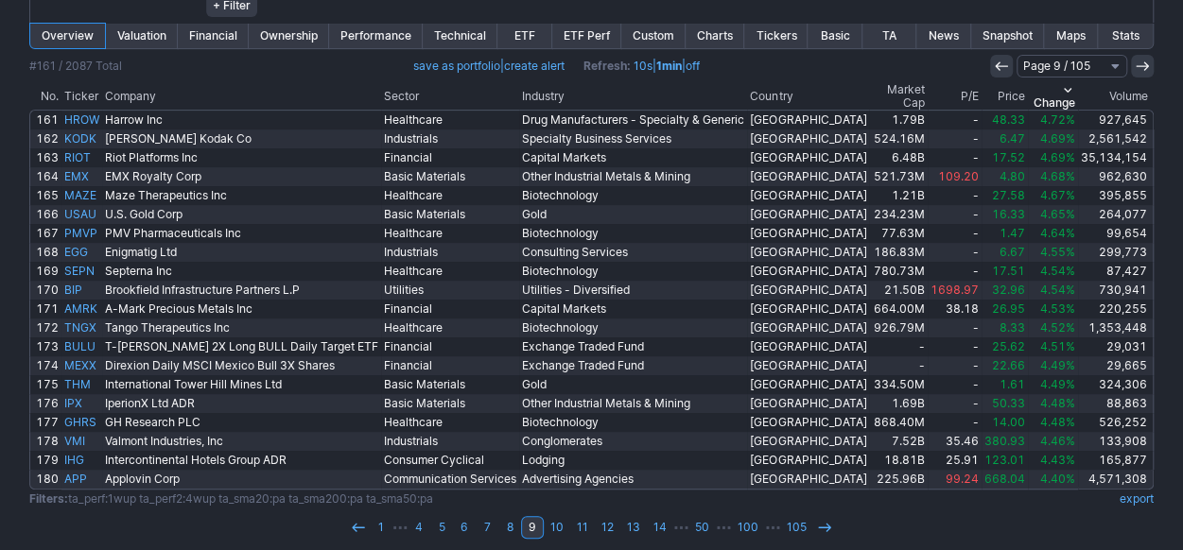
scroll to position [293, 0]
click at [560, 516] on link "10" at bounding box center [557, 527] width 26 height 23
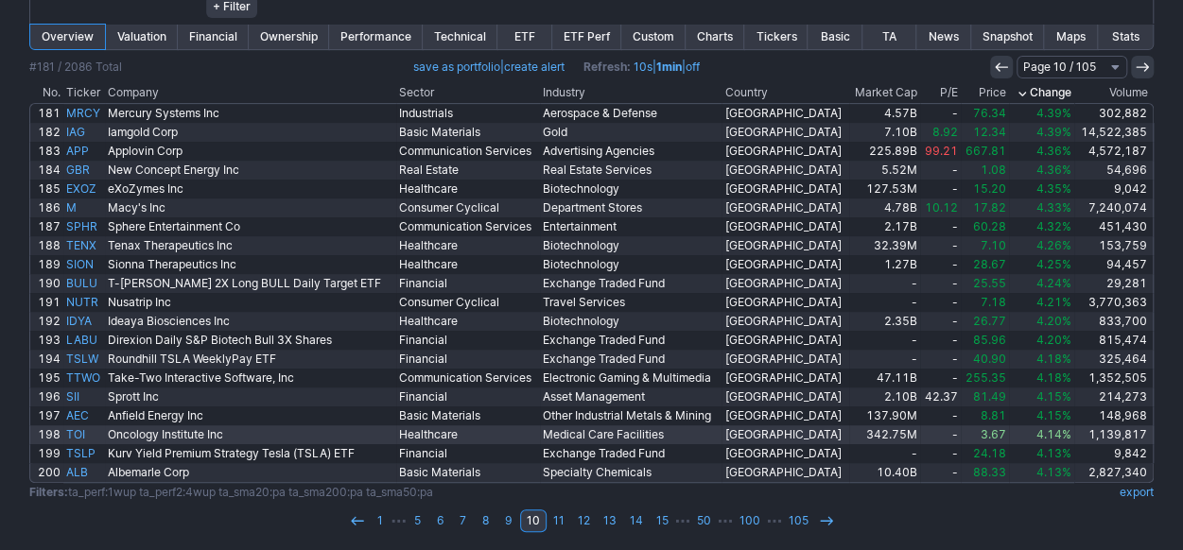
scroll to position [293, 0]
